Goal: Navigation & Orientation: Find specific page/section

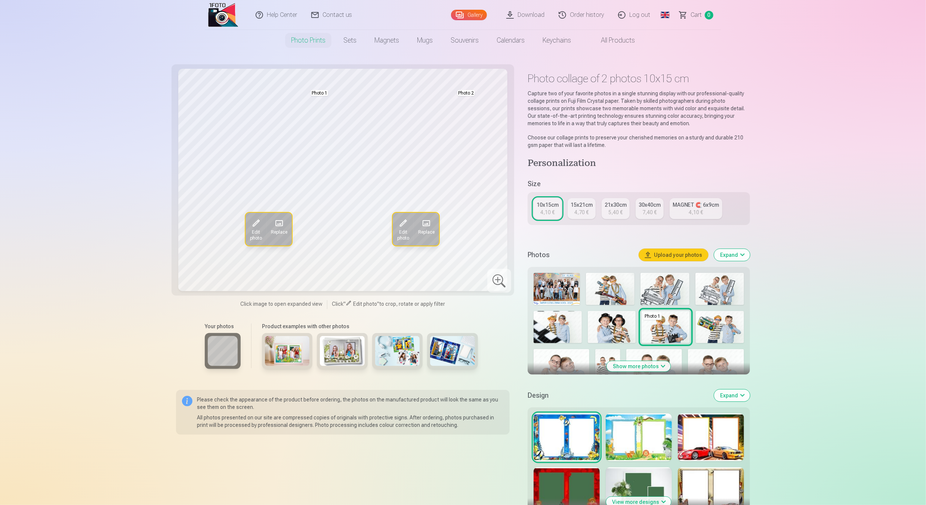
click at [478, 17] on link "Gallery" at bounding box center [469, 15] width 36 height 10
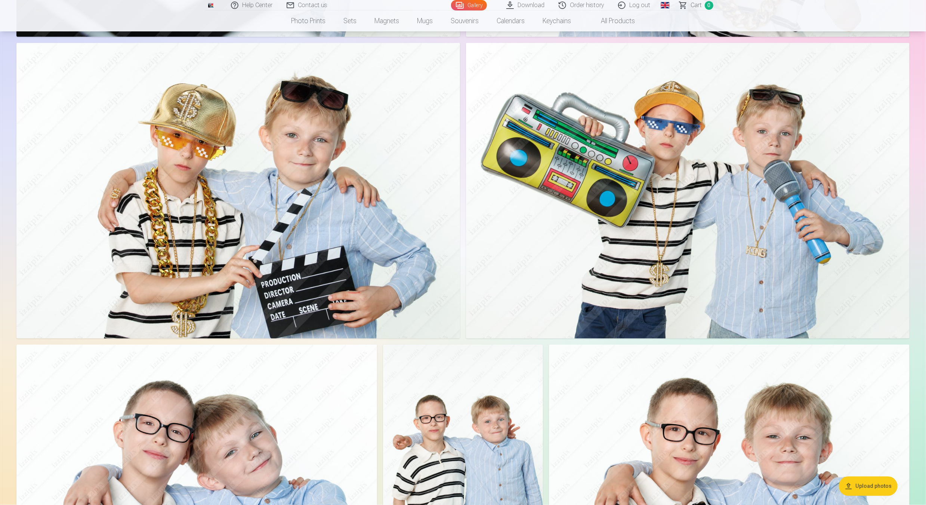
click at [575, 194] on img at bounding box center [687, 190] width 443 height 295
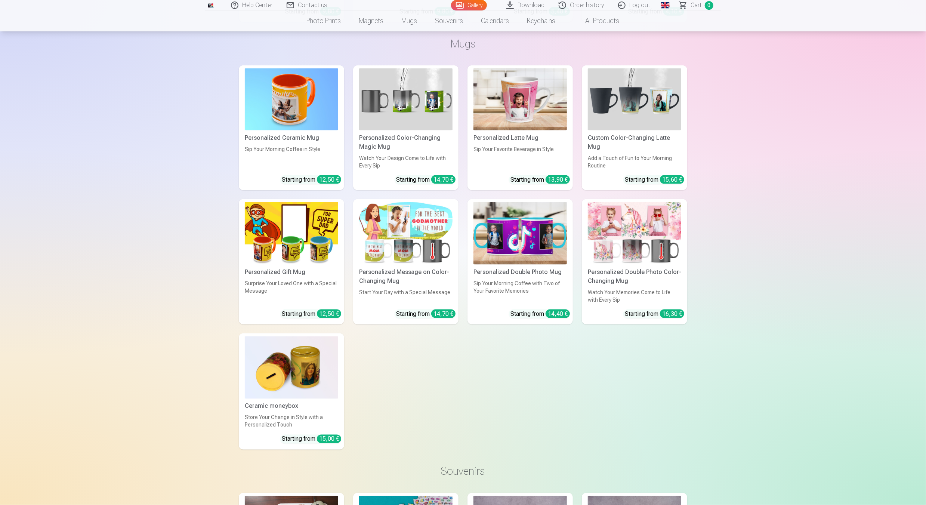
scroll to position [4089, 0]
click at [476, 6] on link "Gallery" at bounding box center [469, 5] width 36 height 10
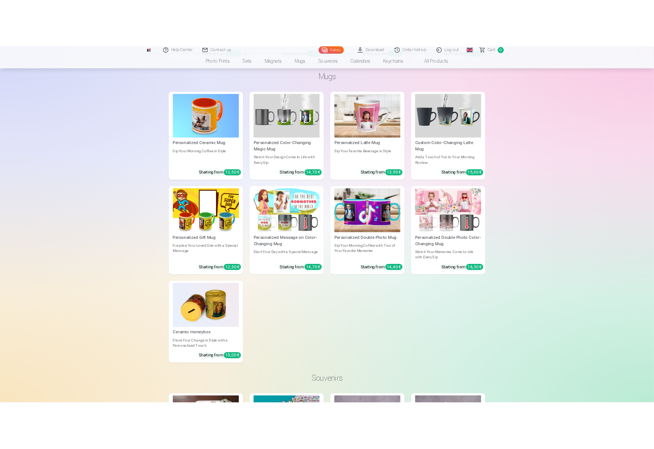
scroll to position [0, 0]
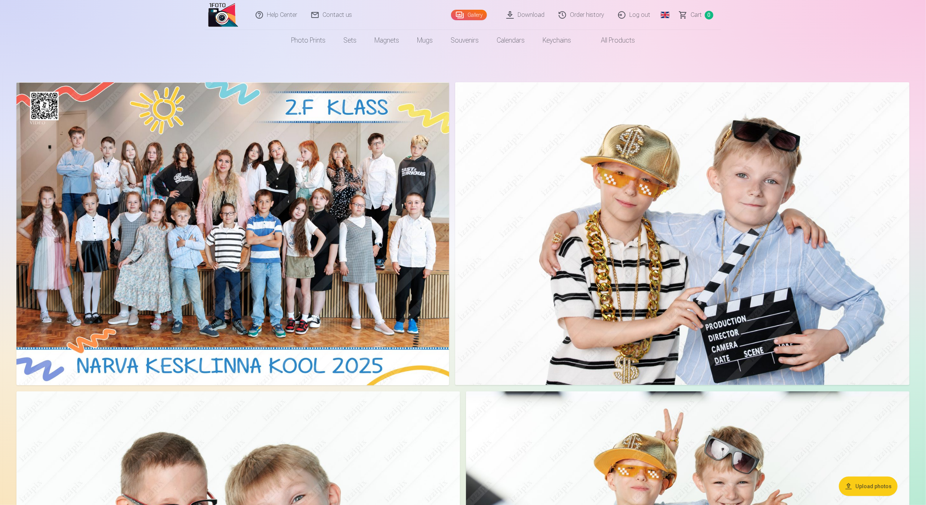
click at [576, 205] on img at bounding box center [682, 233] width 454 height 303
